Goal: Find specific page/section: Find specific page/section

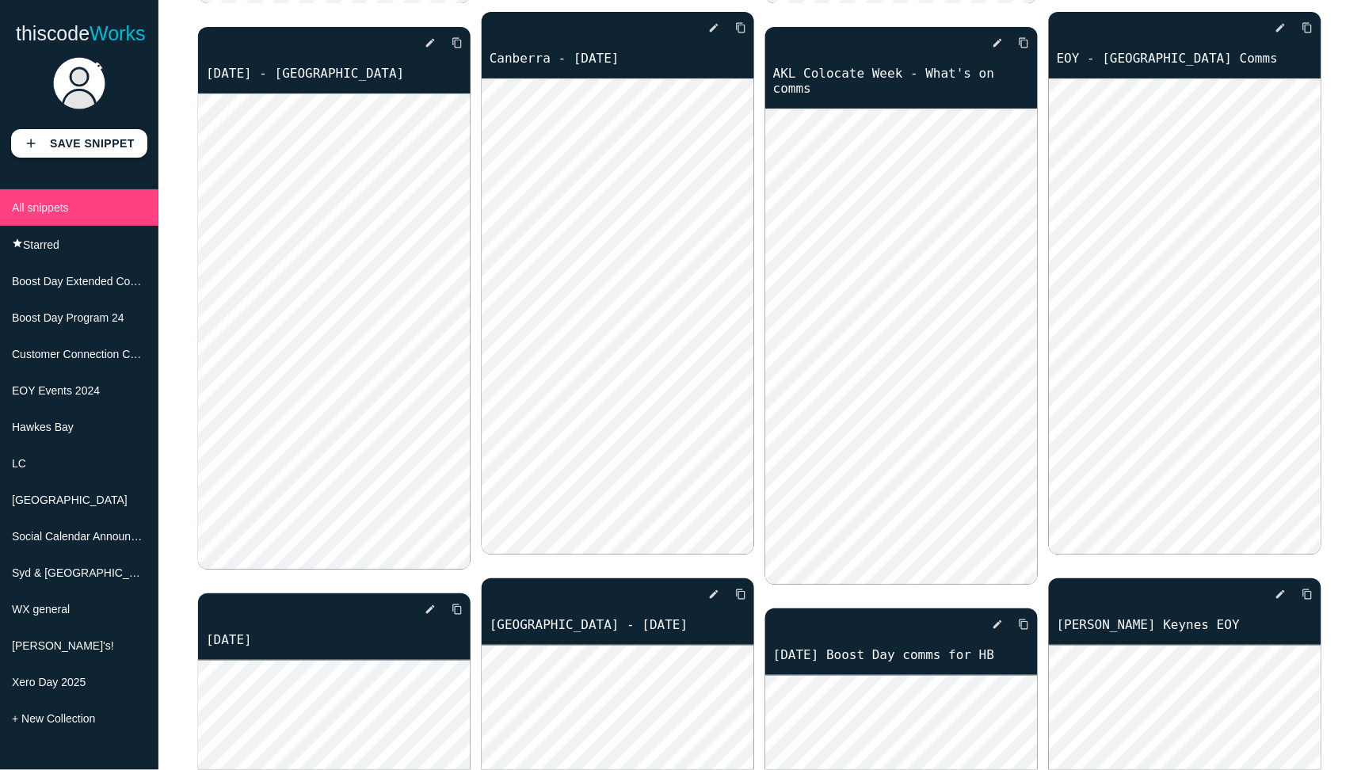
scroll to position [1774, 0]
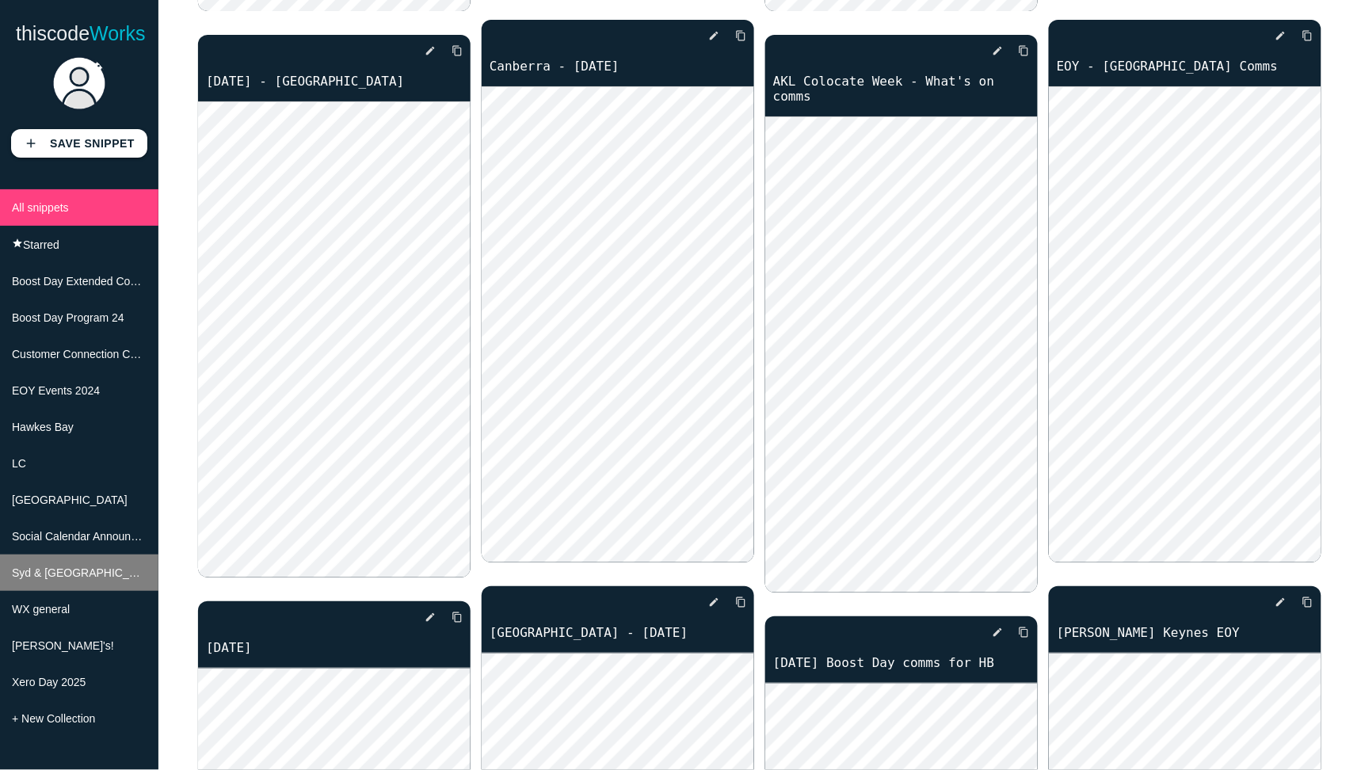
click at [70, 585] on li "Syd & [GEOGRAPHIC_DATA]" at bounding box center [79, 572] width 158 height 36
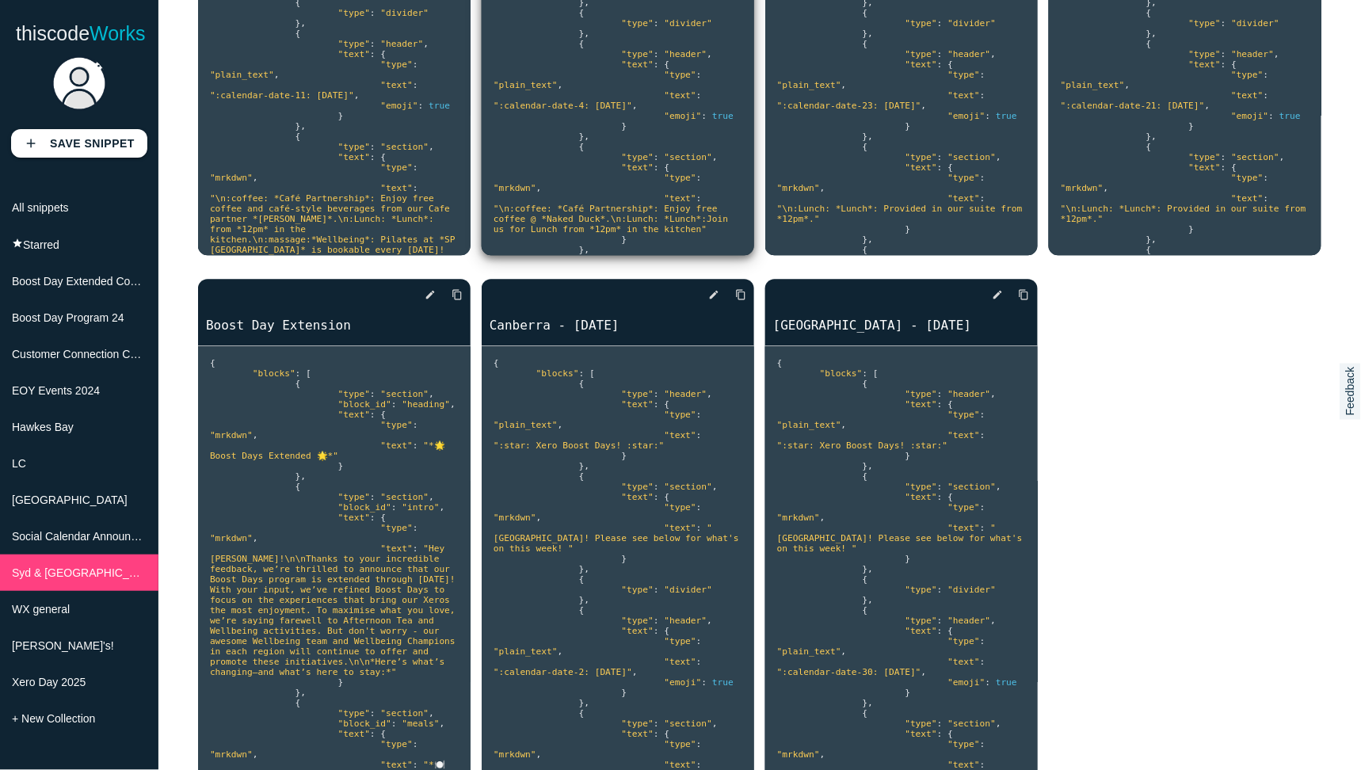
scroll to position [547, 0]
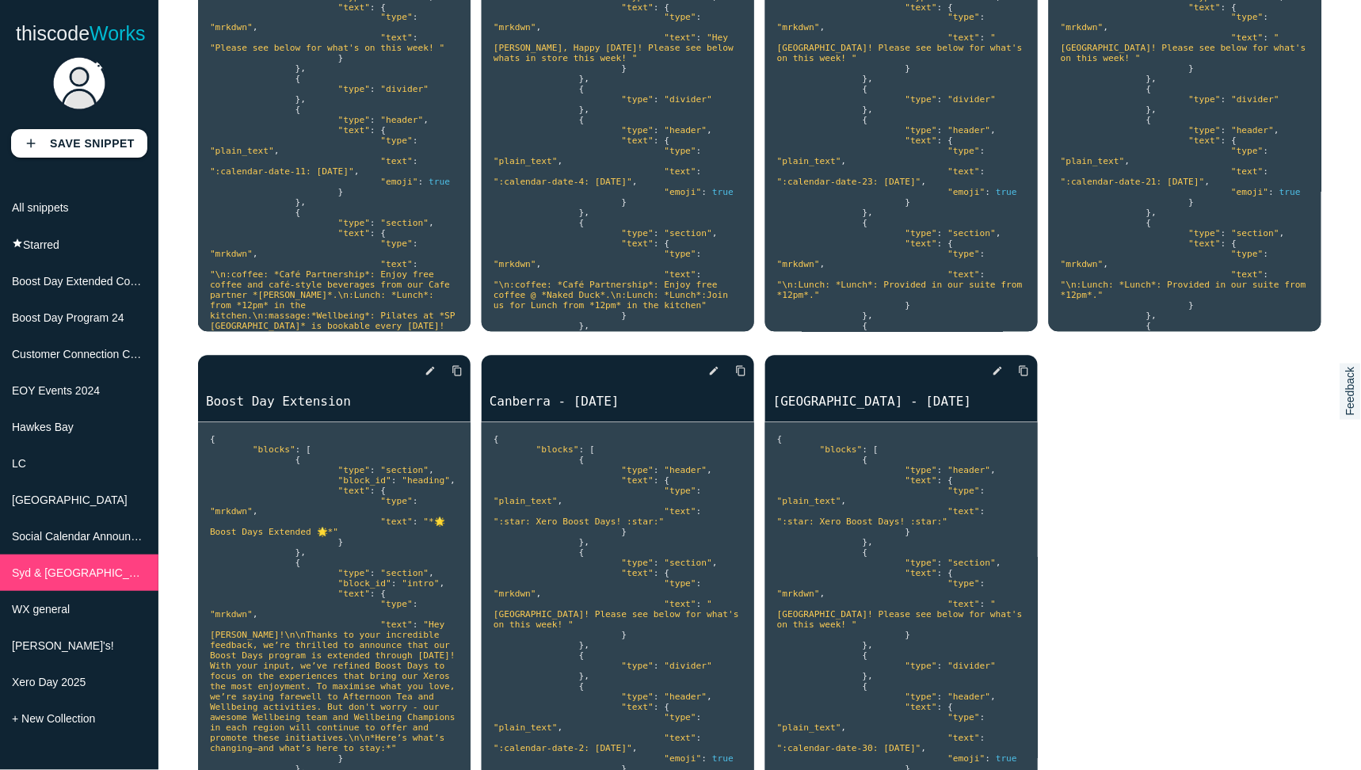
scroll to position [0, 0]
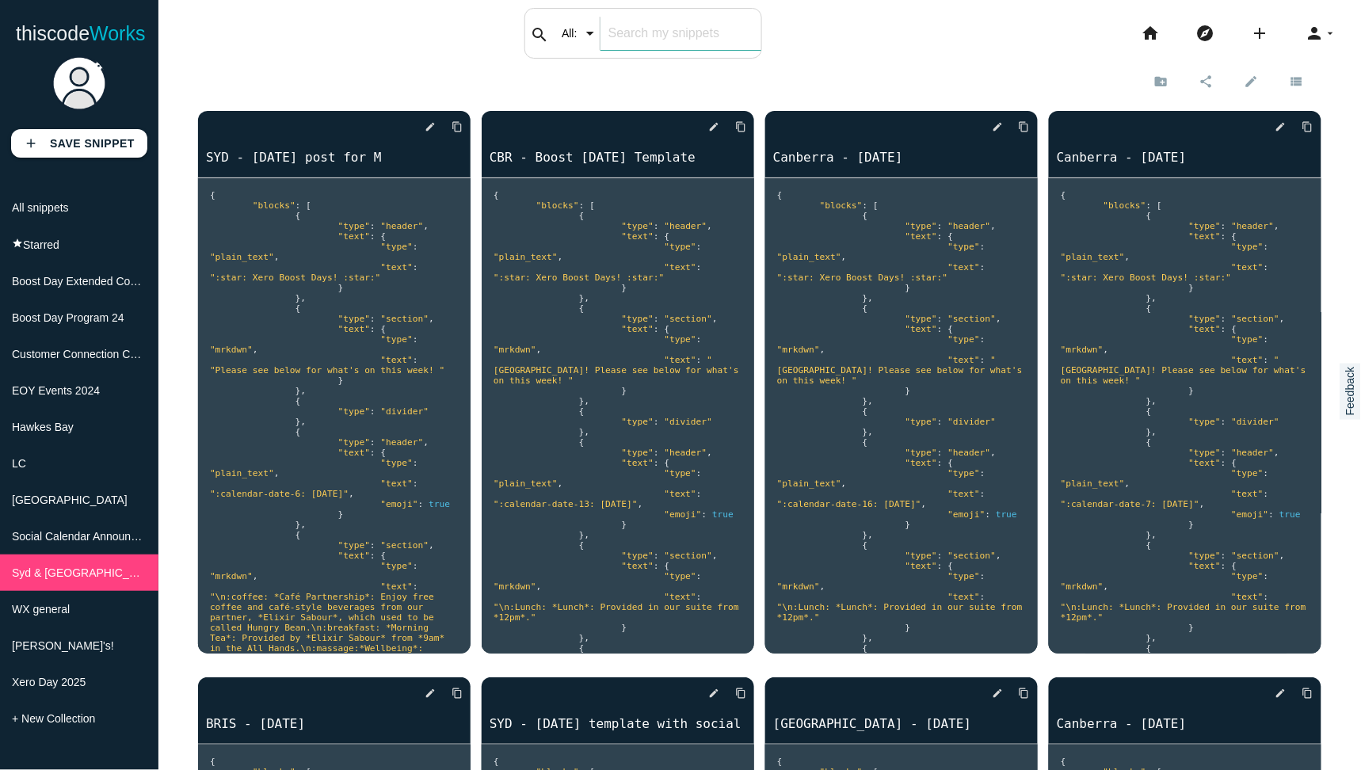
click at [600, 27] on div "search All: All: Code: Title: Tag: All: Code: Title: Tag:" at bounding box center [643, 33] width 238 height 51
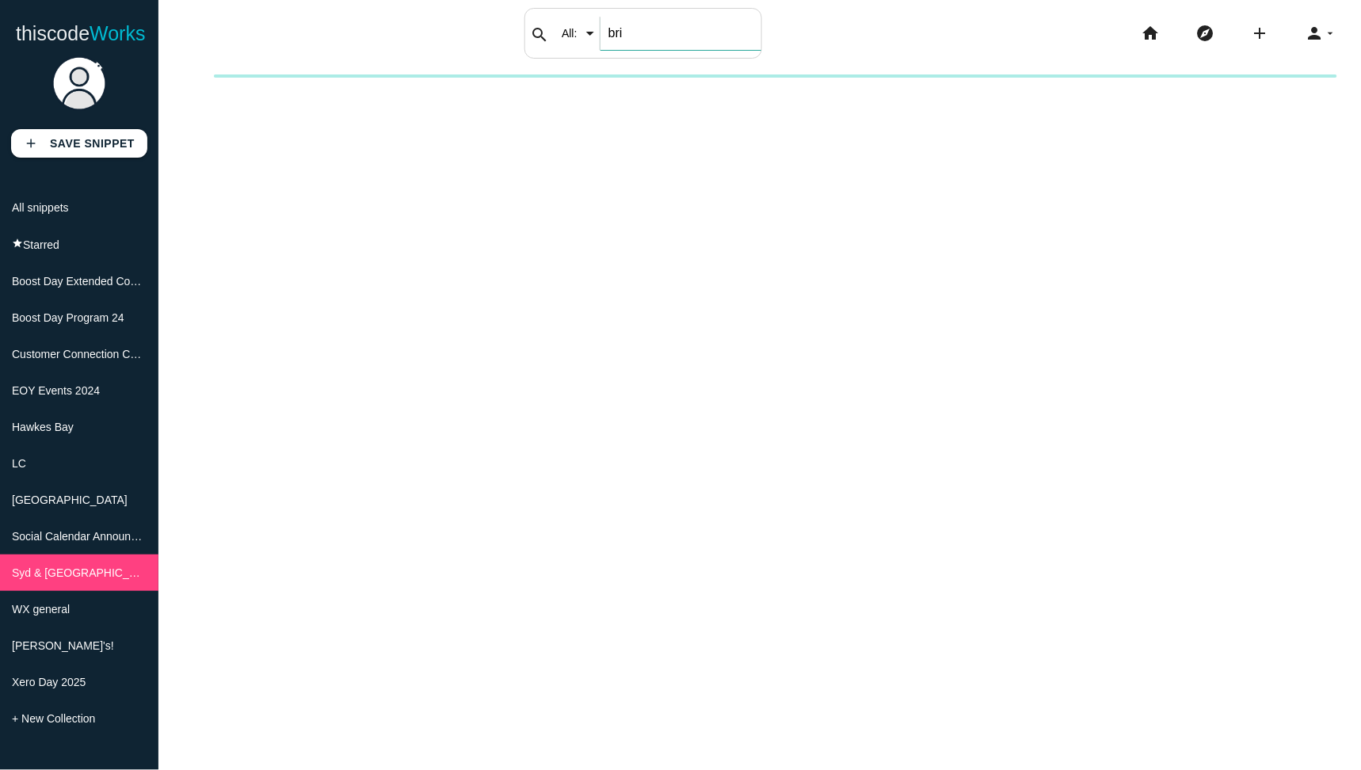
type input "bri"
click at [64, 573] on span "Syd & [GEOGRAPHIC_DATA]" at bounding box center [86, 572] width 148 height 13
click at [29, 571] on span "Syd & [GEOGRAPHIC_DATA]" at bounding box center [86, 572] width 148 height 13
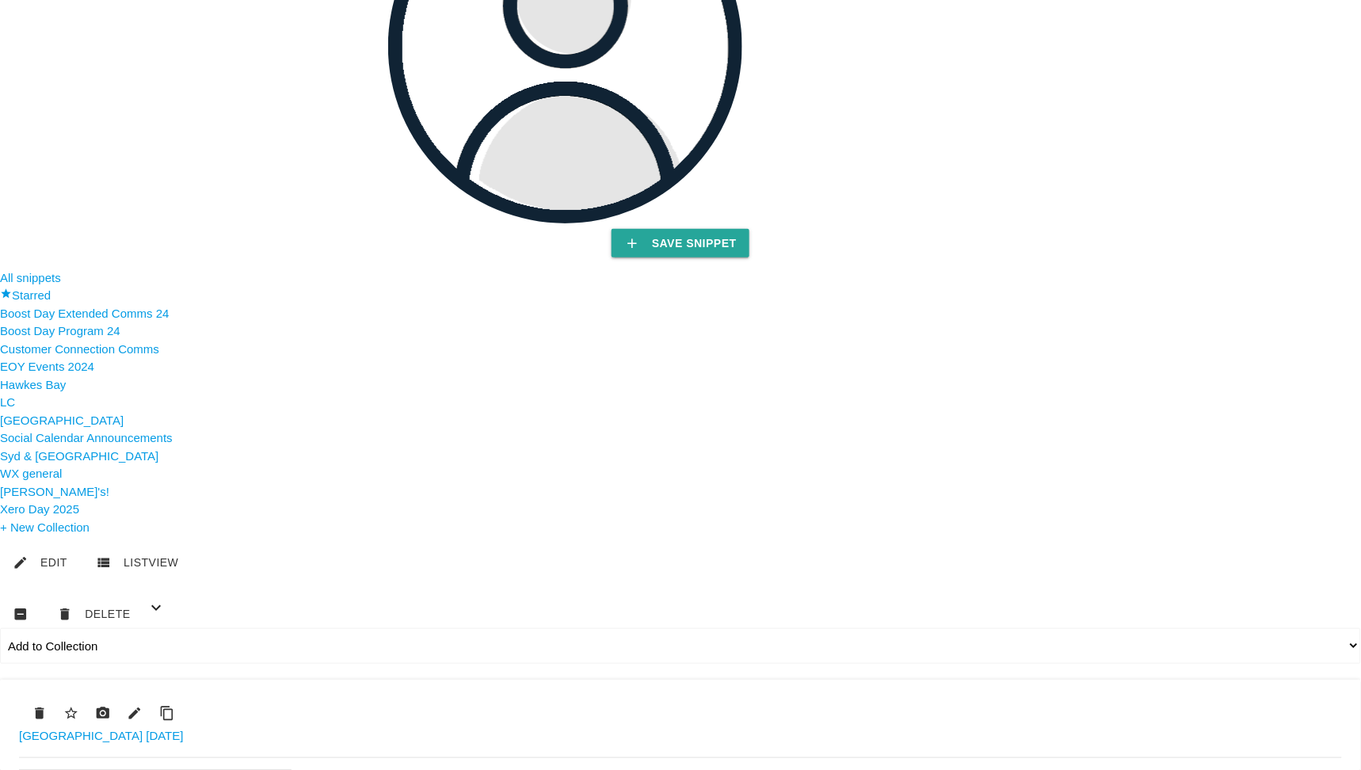
scroll to position [337, 0]
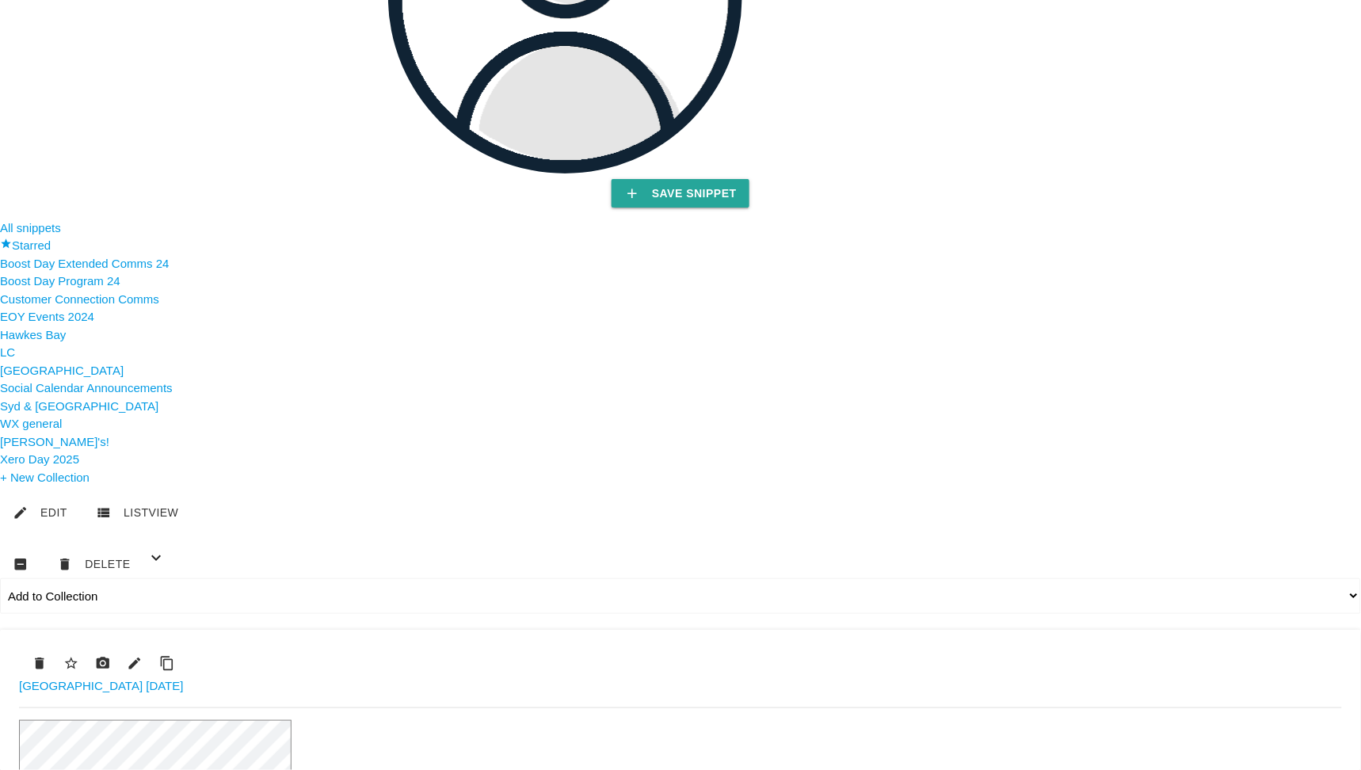
drag, startPoint x: 1314, startPoint y: 343, endPoint x: 1286, endPoint y: 367, distance: 36.5
click at [175, 649] on icon "content_copy" at bounding box center [167, 663] width 16 height 29
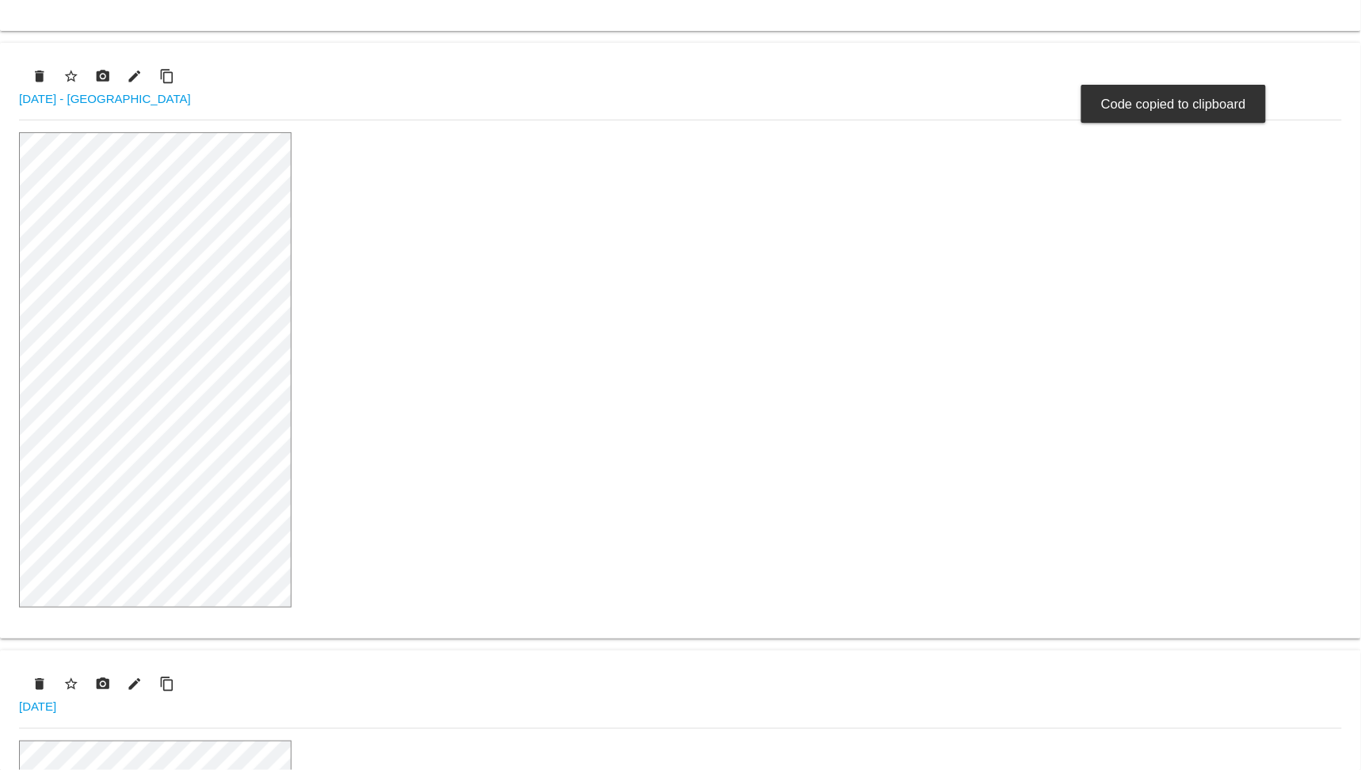
scroll to position [2816, 0]
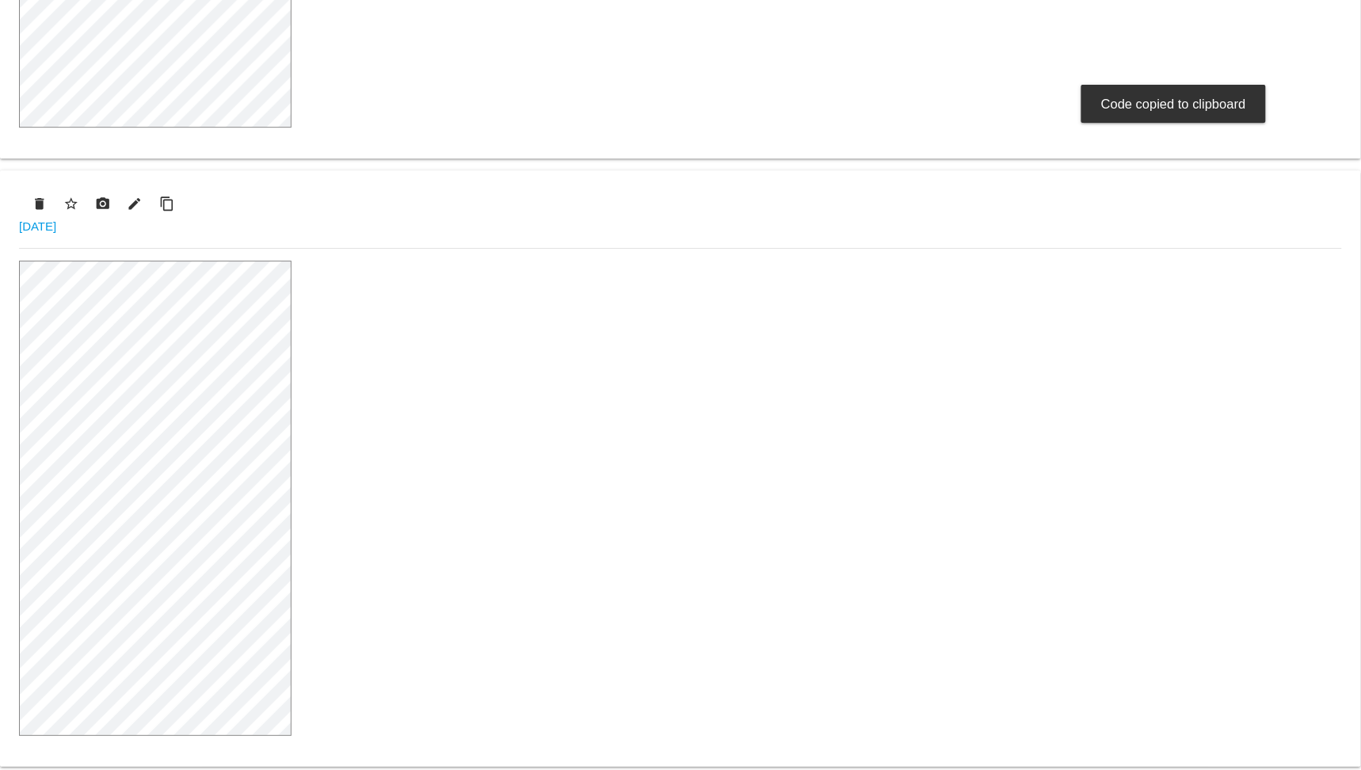
scroll to position [3240, 0]
